Goal: Ask a question

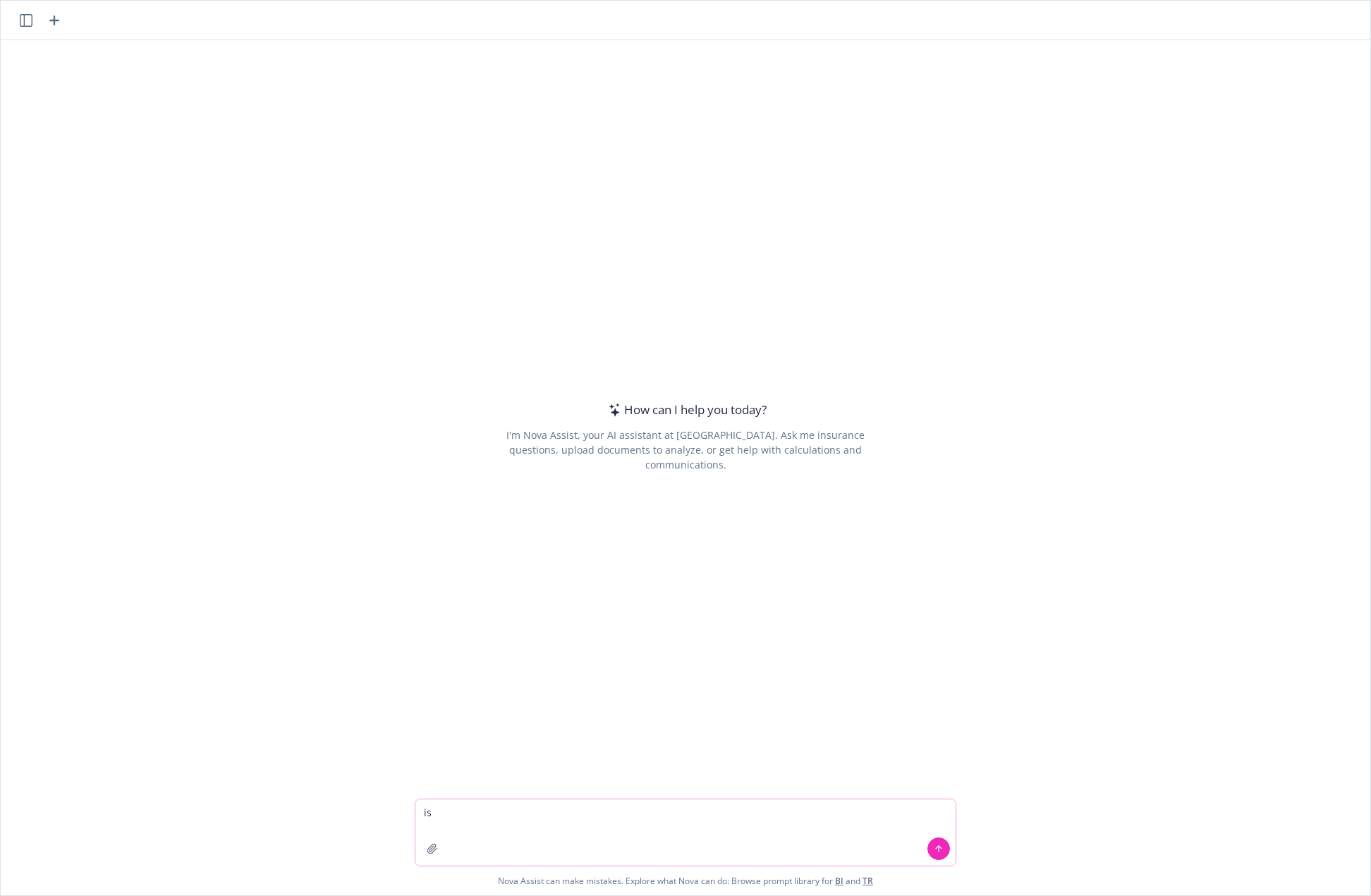
drag, startPoint x: 746, startPoint y: 819, endPoint x: 267, endPoint y: 803, distance: 479.3
click at [267, 803] on div "is Nova Assist can make mistakes. Explore what Nova can do: Browse prompt libra…" at bounding box center [686, 847] width 1370 height 96
type textarea "can you summarize the limitations on this LTD plan?"
drag, startPoint x: 429, startPoint y: 862, endPoint x: 432, endPoint y: 854, distance: 8.5
click at [431, 859] on div at bounding box center [432, 849] width 34 height 34
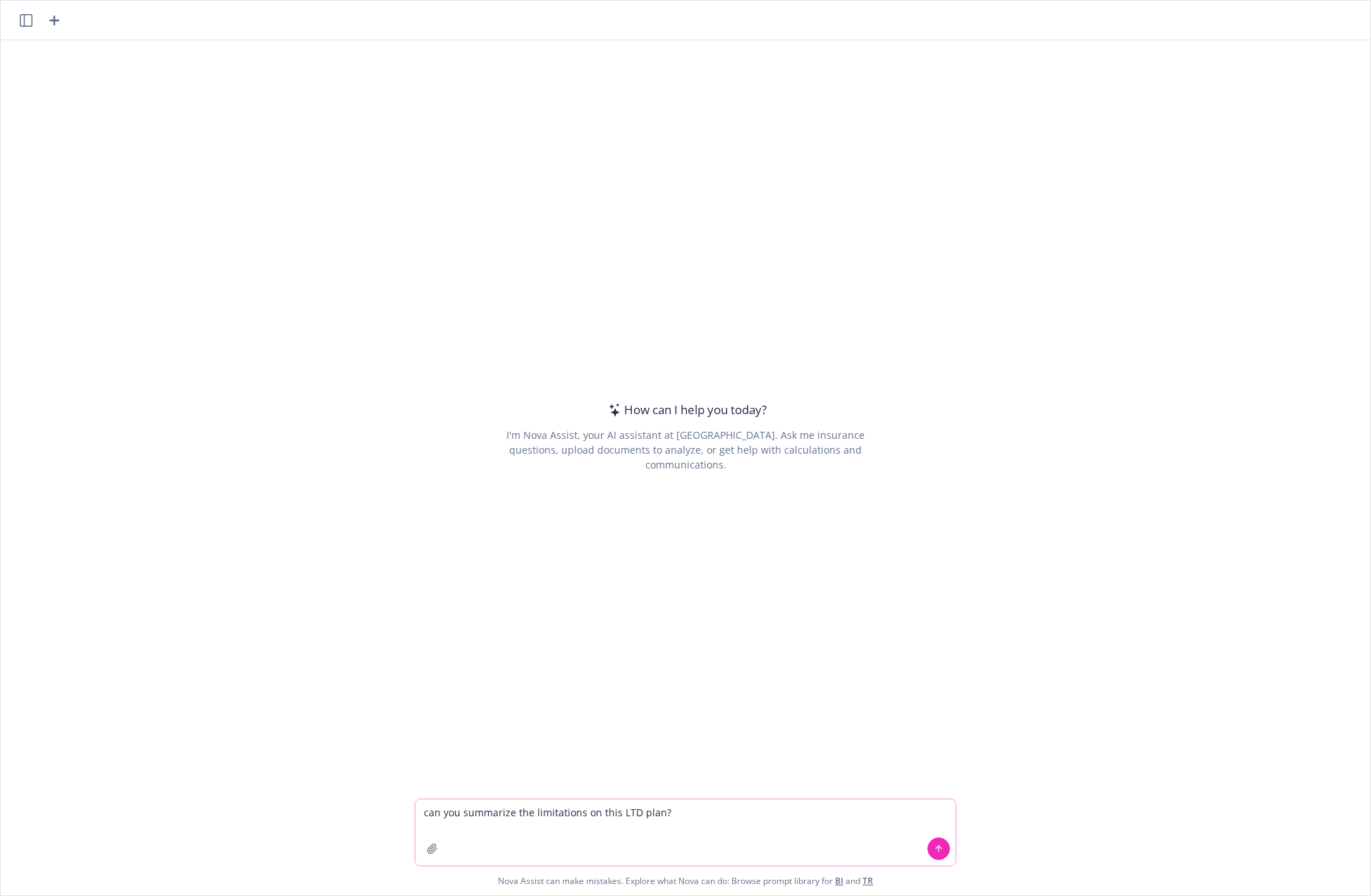
click at [432, 854] on icon "button" at bounding box center [432, 849] width 12 height 12
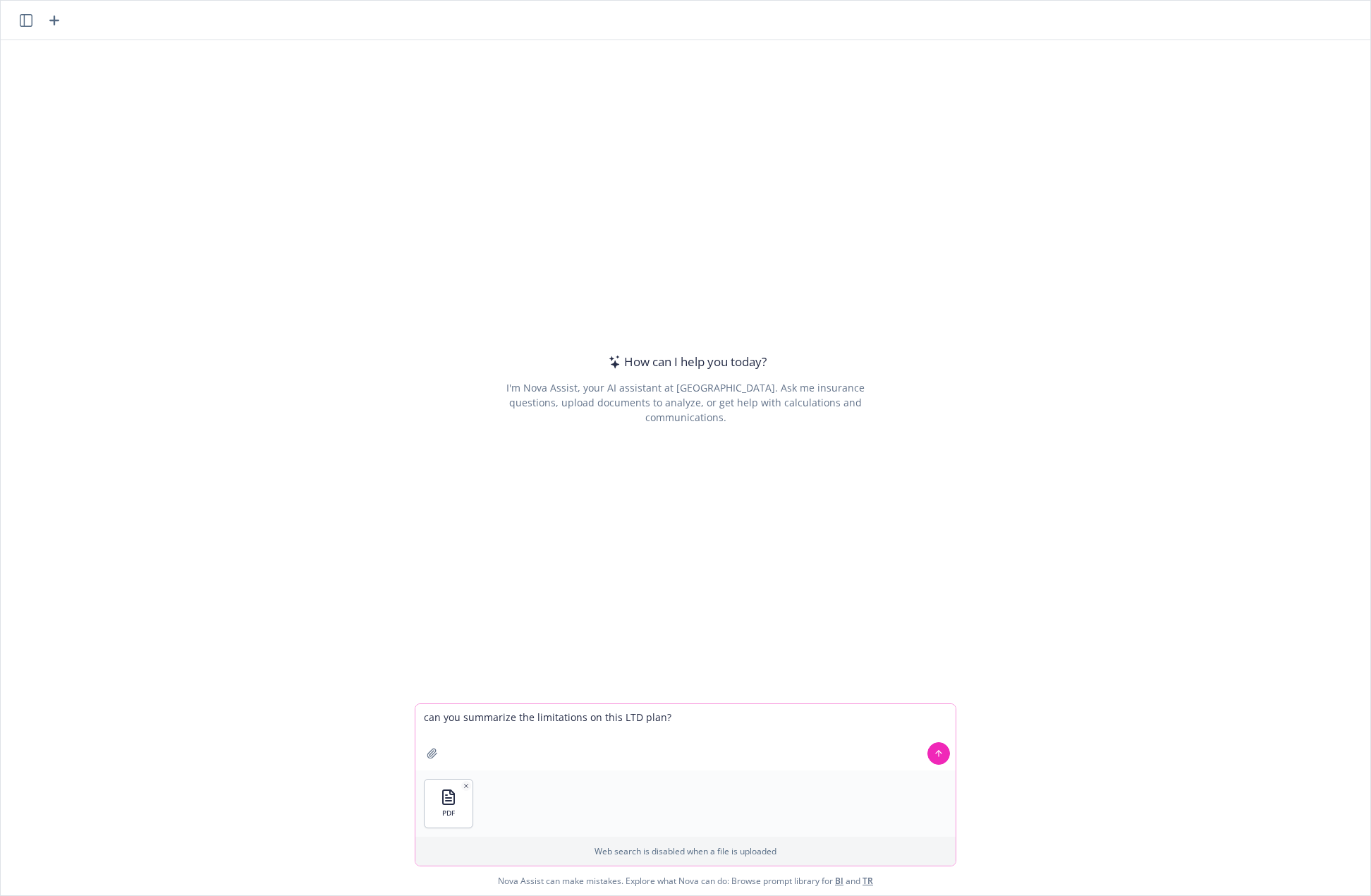
click at [939, 756] on button at bounding box center [939, 753] width 23 height 23
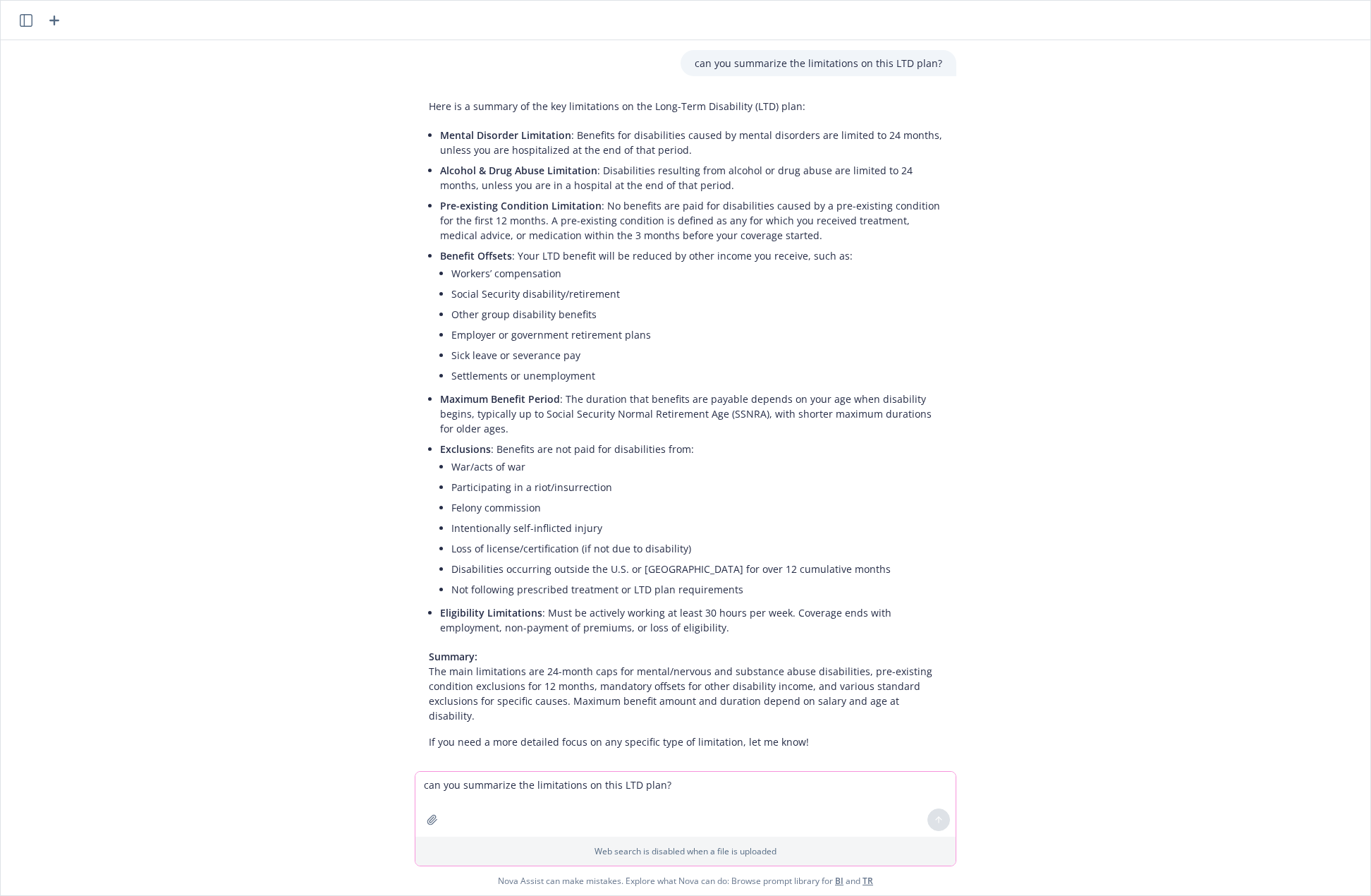
scroll to position [51, 0]
click at [209, 87] on div "pdf Mutual of Omaha_LTD.pdf can you summarize the limitations on this LTD plan?…" at bounding box center [686, 406] width 1370 height 731
click at [911, 345] on li "Sick leave or severance pay" at bounding box center [697, 352] width 491 height 20
drag, startPoint x: 687, startPoint y: 135, endPoint x: 693, endPoint y: 148, distance: 14.3
click at [693, 148] on li "Mental Disorder Limitation : Benefits for disabilities caused by mental disorde…" at bounding box center [691, 139] width 502 height 35
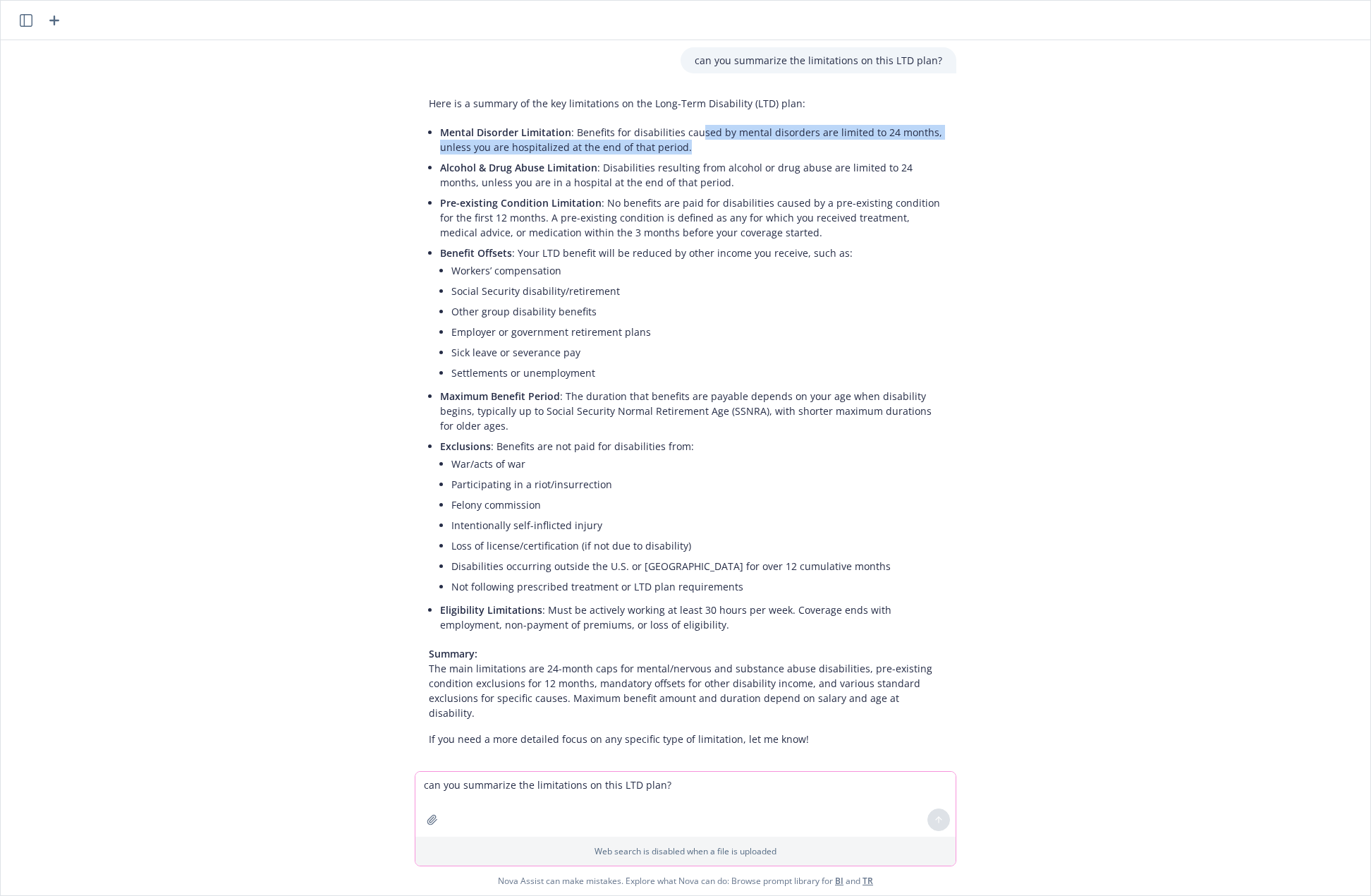
click at [693, 148] on li "Mental Disorder Limitation : Benefits for disabilities caused by mental disorde…" at bounding box center [691, 139] width 502 height 35
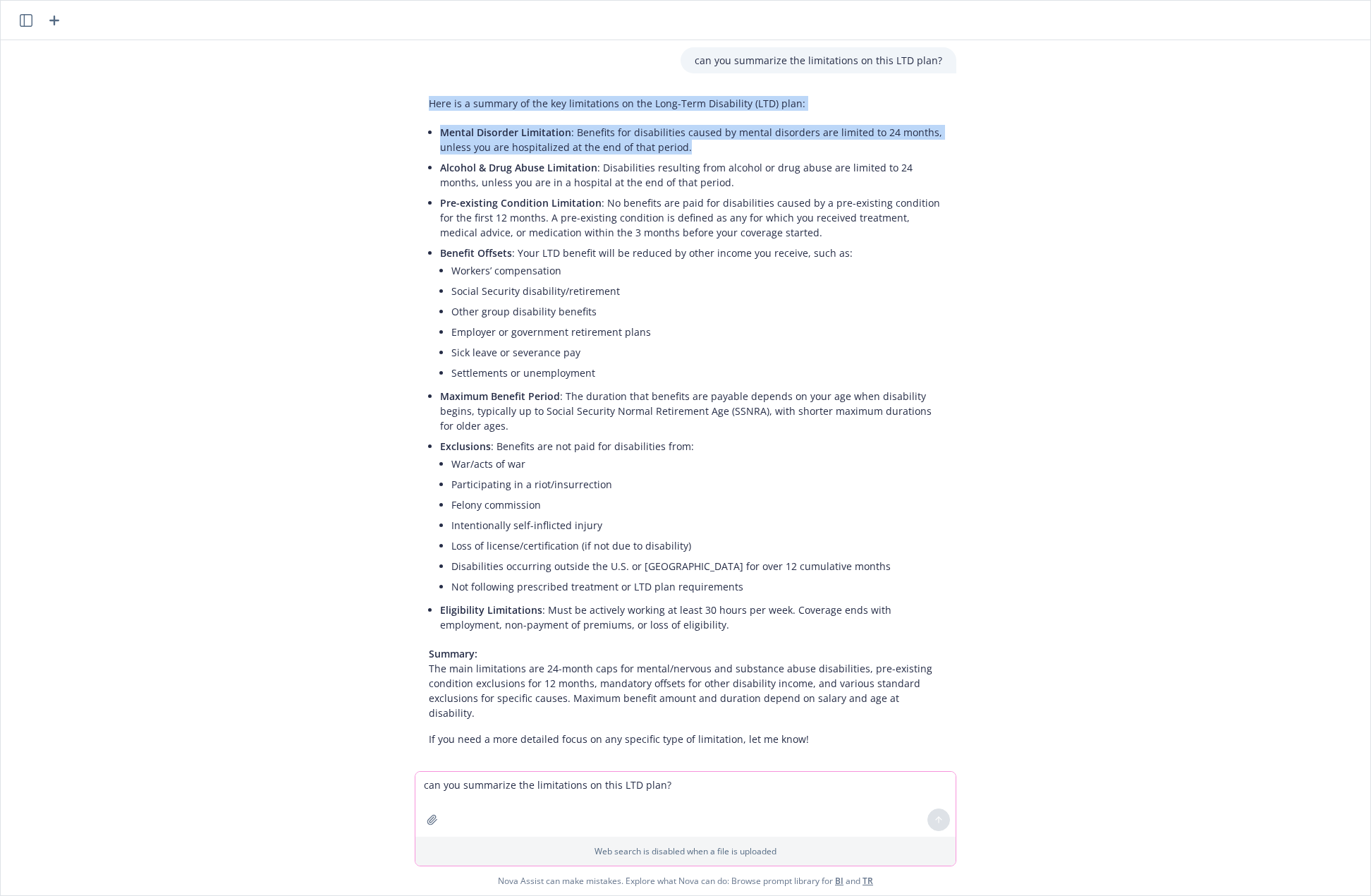
drag, startPoint x: 693, startPoint y: 148, endPoint x: 401, endPoint y: 129, distance: 292.6
click at [404, 129] on div "Here is a summary of the key limitations on the Long-Term Disability (LTD) plan…" at bounding box center [686, 421] width 565 height 662
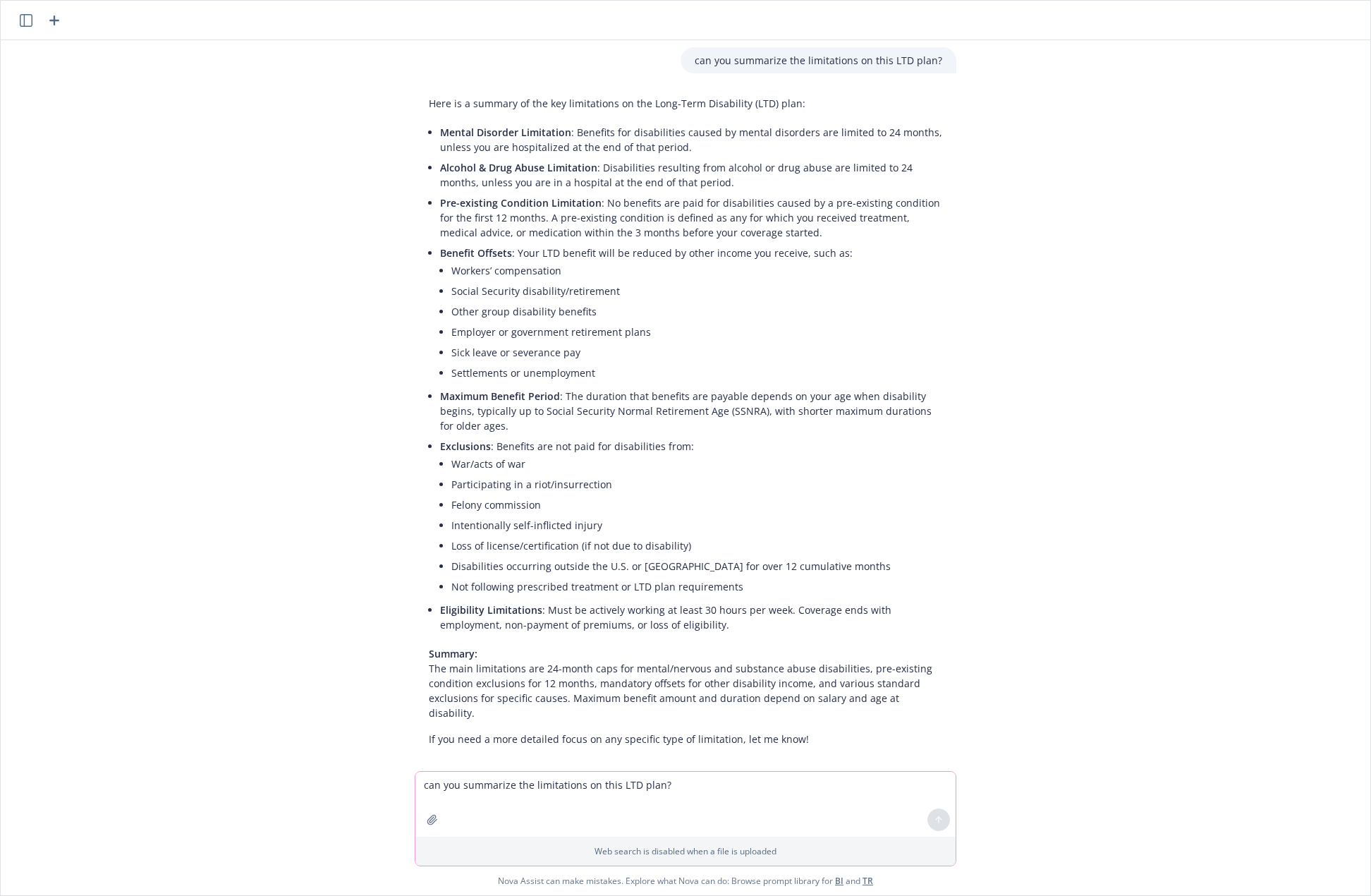
click at [493, 203] on span "Pre-existing Condition Limitation" at bounding box center [521, 202] width 162 height 13
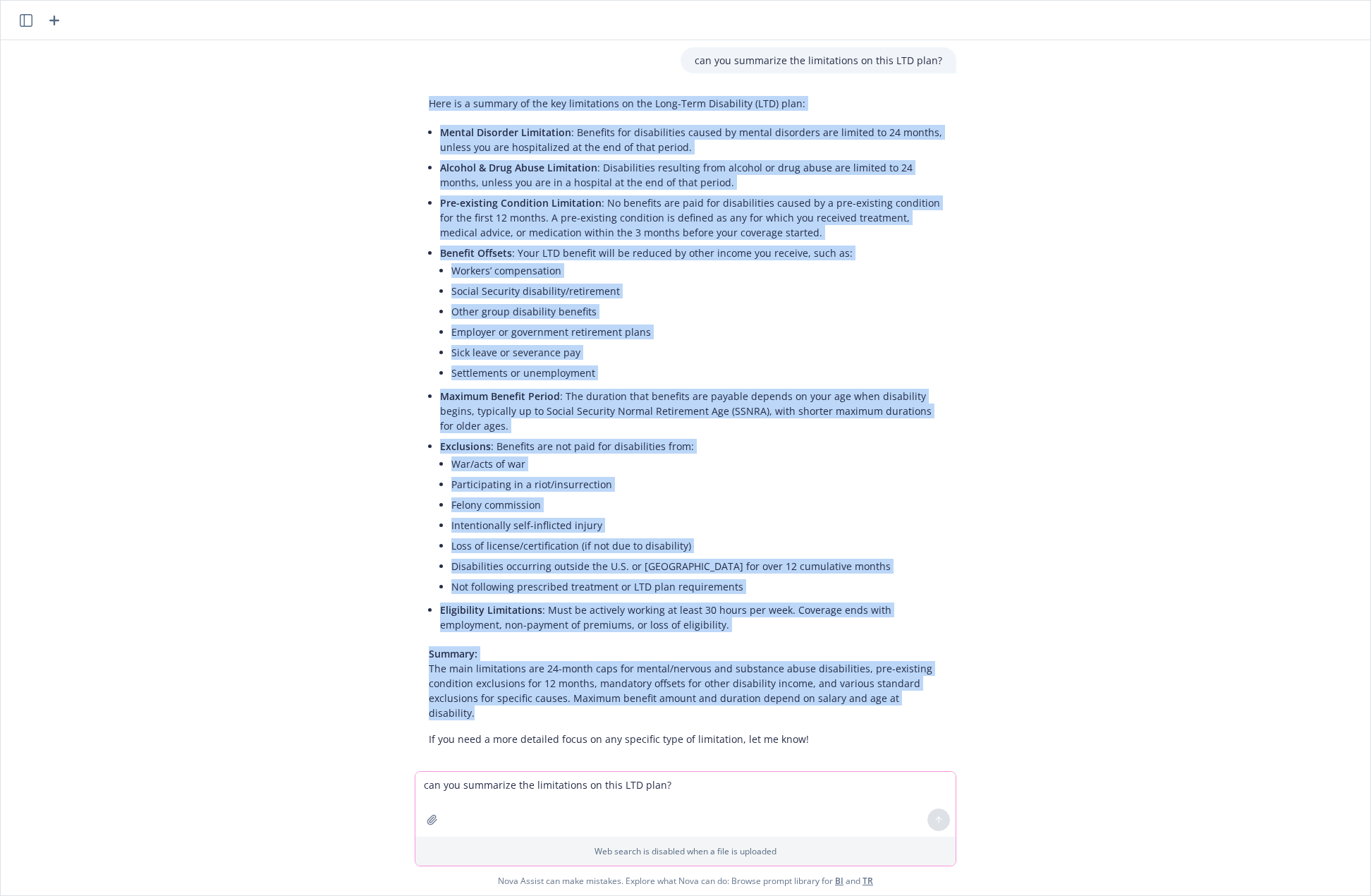
drag, startPoint x: 421, startPoint y: 103, endPoint x: 1002, endPoint y: 696, distance: 830.2
click at [1002, 696] on div "pdf Mutual of Omaha_LTD.pdf can you summarize the limitations on this LTD plan?…" at bounding box center [686, 406] width 1370 height 731
copy div "Lore ip d sitamet co adi eli seddoeiusmo te inc Utla-Etdo Magnaaliqu (ENI) admi…"
drag, startPoint x: 581, startPoint y: 378, endPoint x: 586, endPoint y: 384, distance: 7.8
click at [581, 378] on li "Settlements or unemployment" at bounding box center [697, 373] width 491 height 20
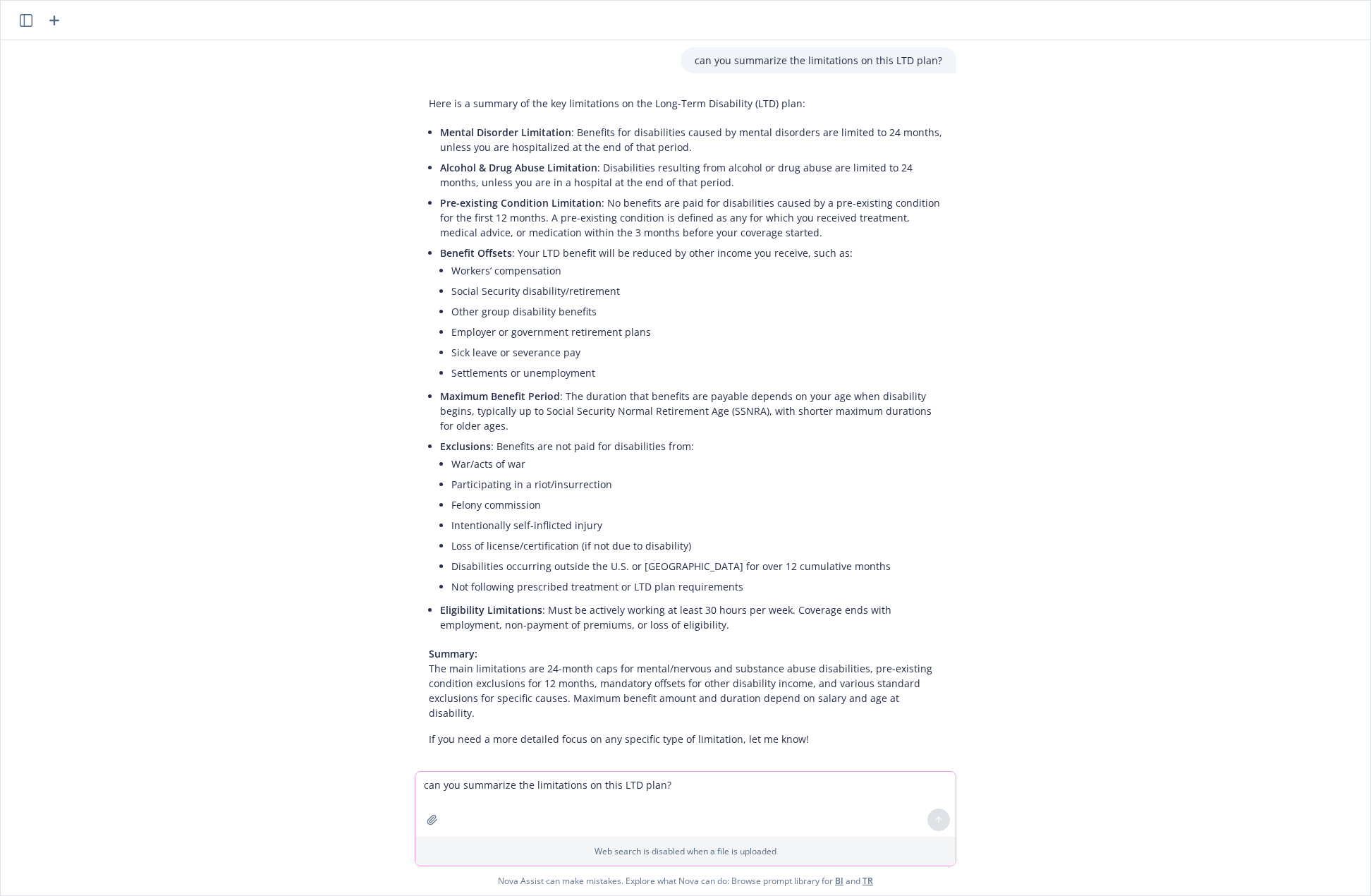
click at [645, 789] on textarea "can you summarize the limitations on this LTD plan?" at bounding box center [685, 803] width 540 height 65
type textarea "what is the maximum duration of benefits"
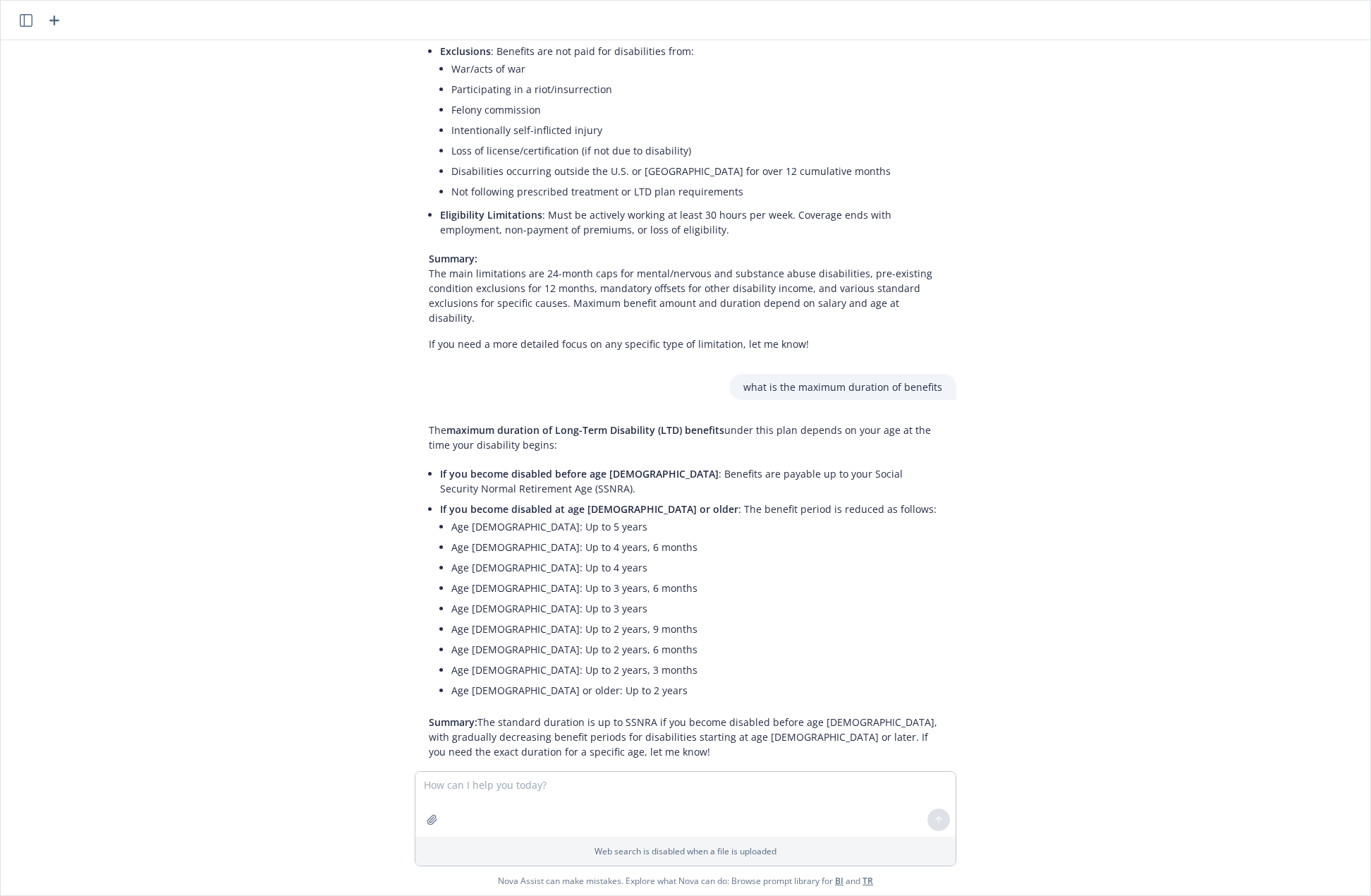
scroll to position [459, 0]
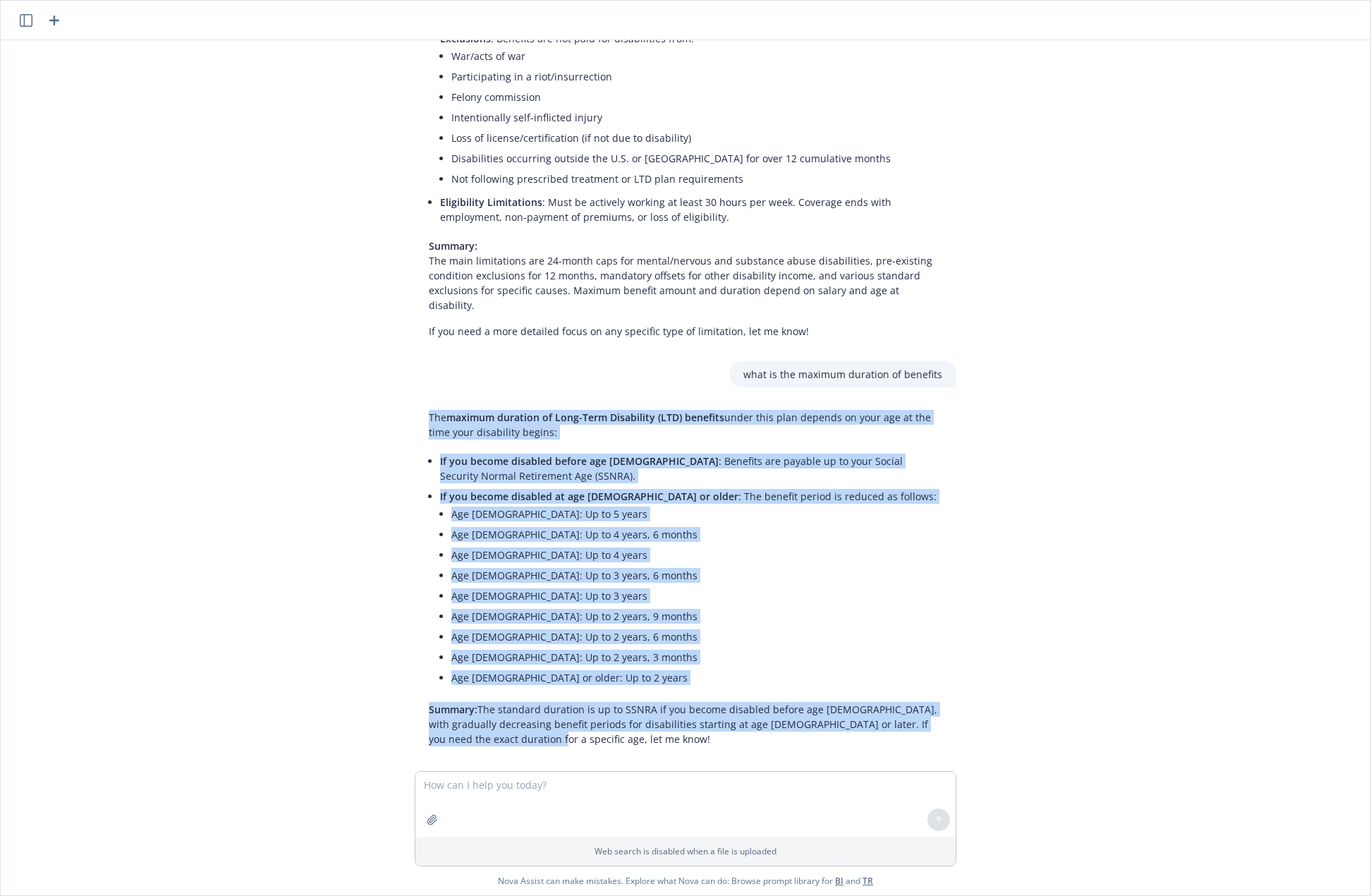
drag, startPoint x: 415, startPoint y: 406, endPoint x: 700, endPoint y: 719, distance: 423.3
click at [700, 719] on div "The maximum duration of Long-Term Disability (LTD) benefits under this plan dep…" at bounding box center [685, 578] width 542 height 348
copy div "The maximum duration of Long-Term Disability (LTD) benefits under this plan dep…"
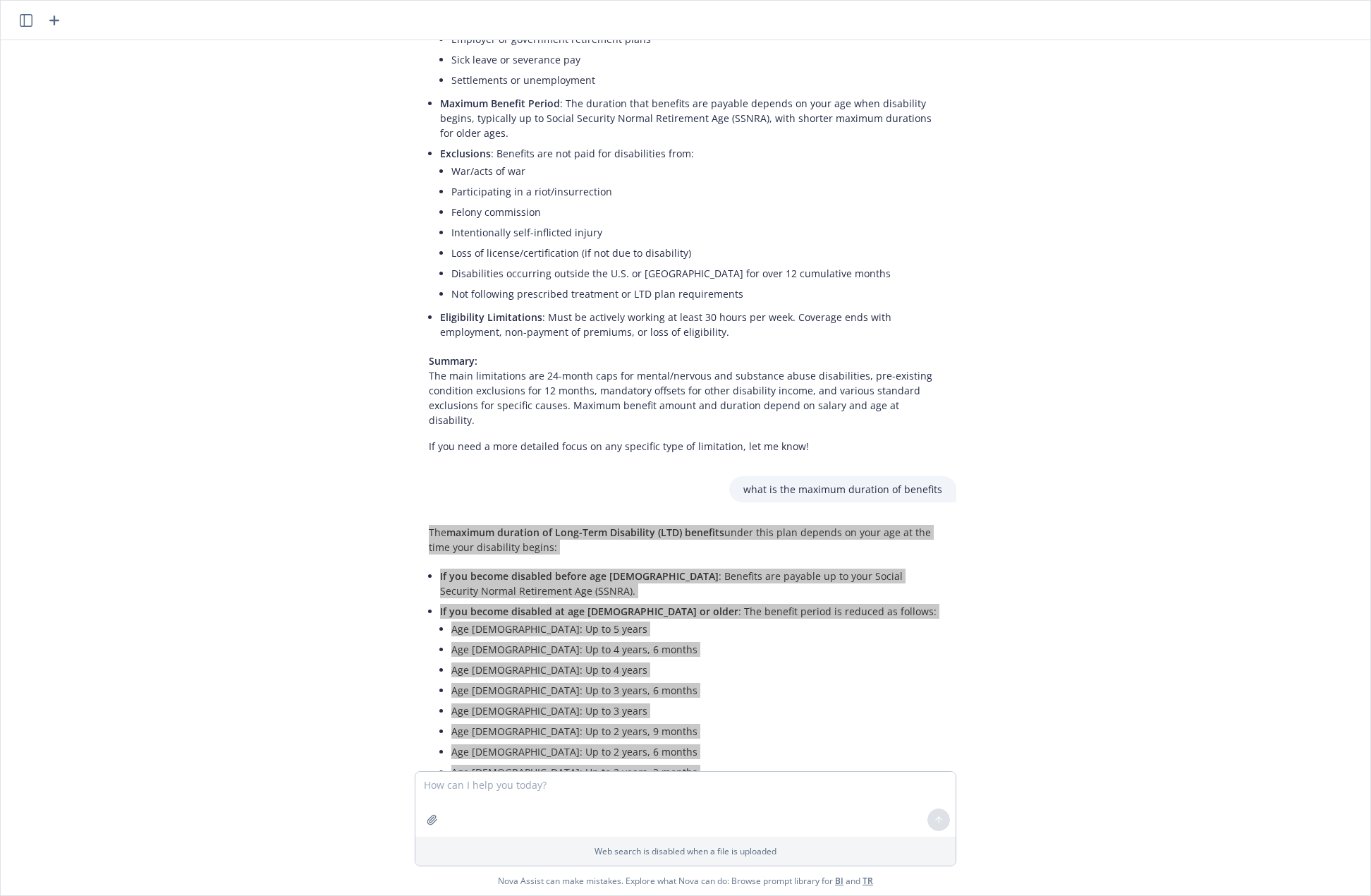
scroll to position [0, 0]
